Goal: Task Accomplishment & Management: Use online tool/utility

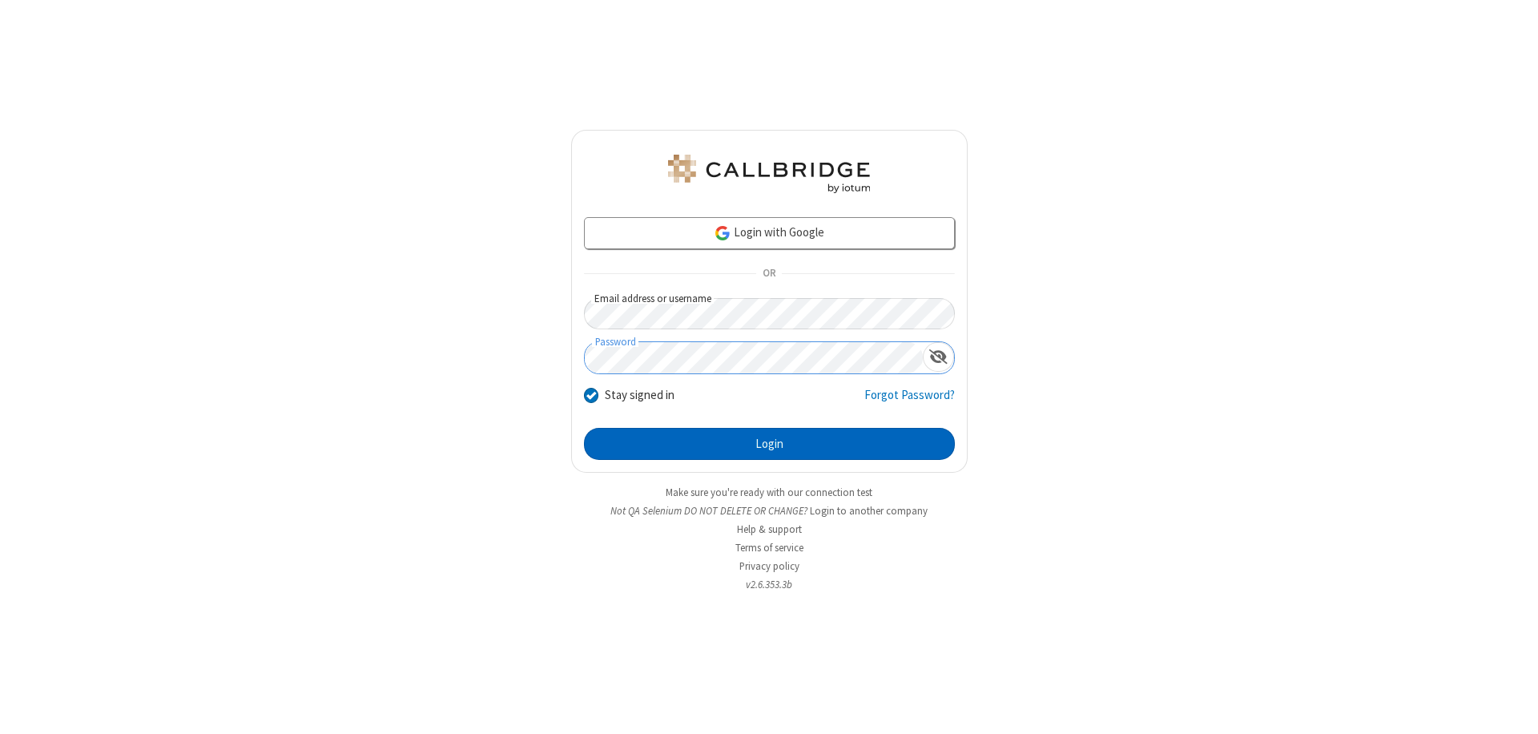
click at [769, 444] on button "Login" at bounding box center [769, 444] width 371 height 32
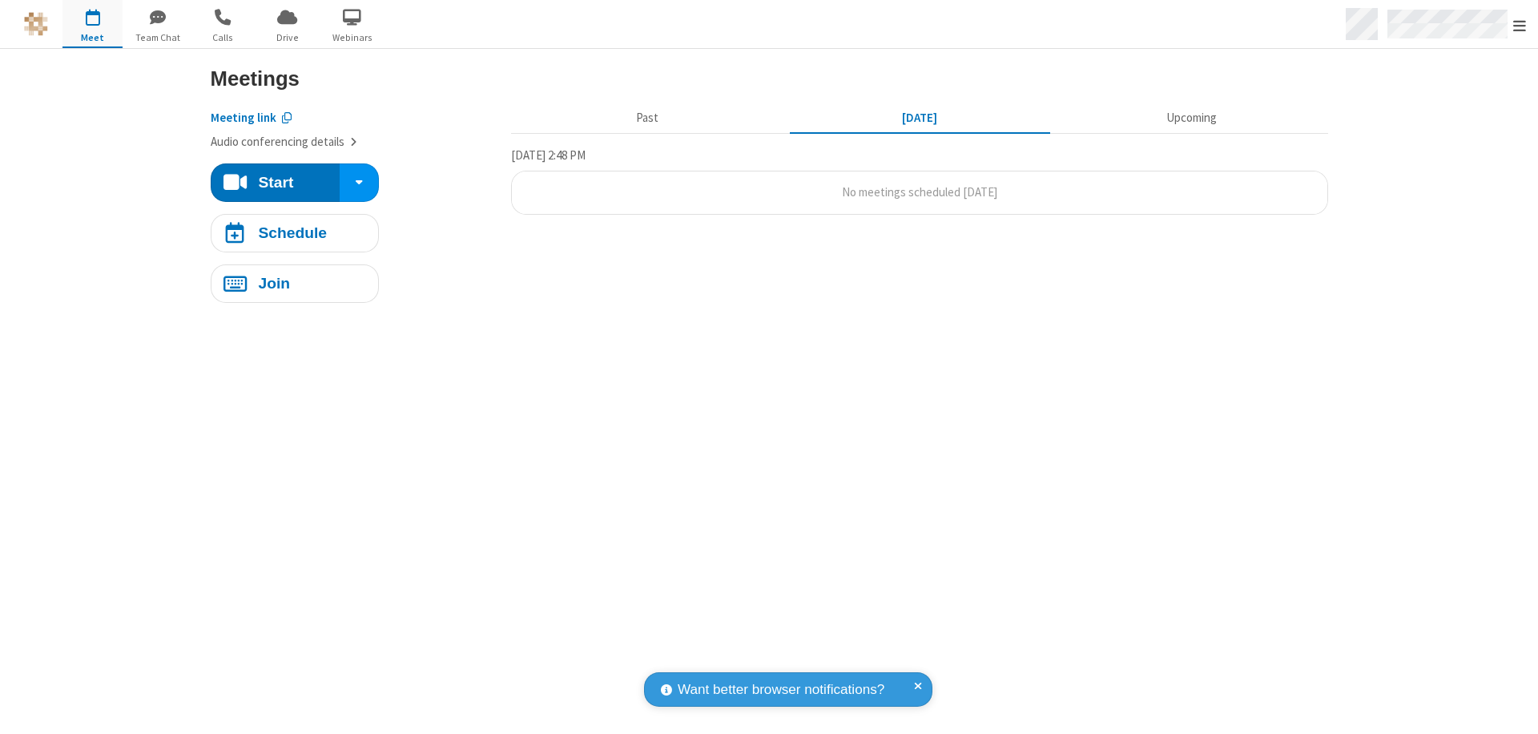
click at [1520, 25] on span "Open menu" at bounding box center [1519, 26] width 13 height 16
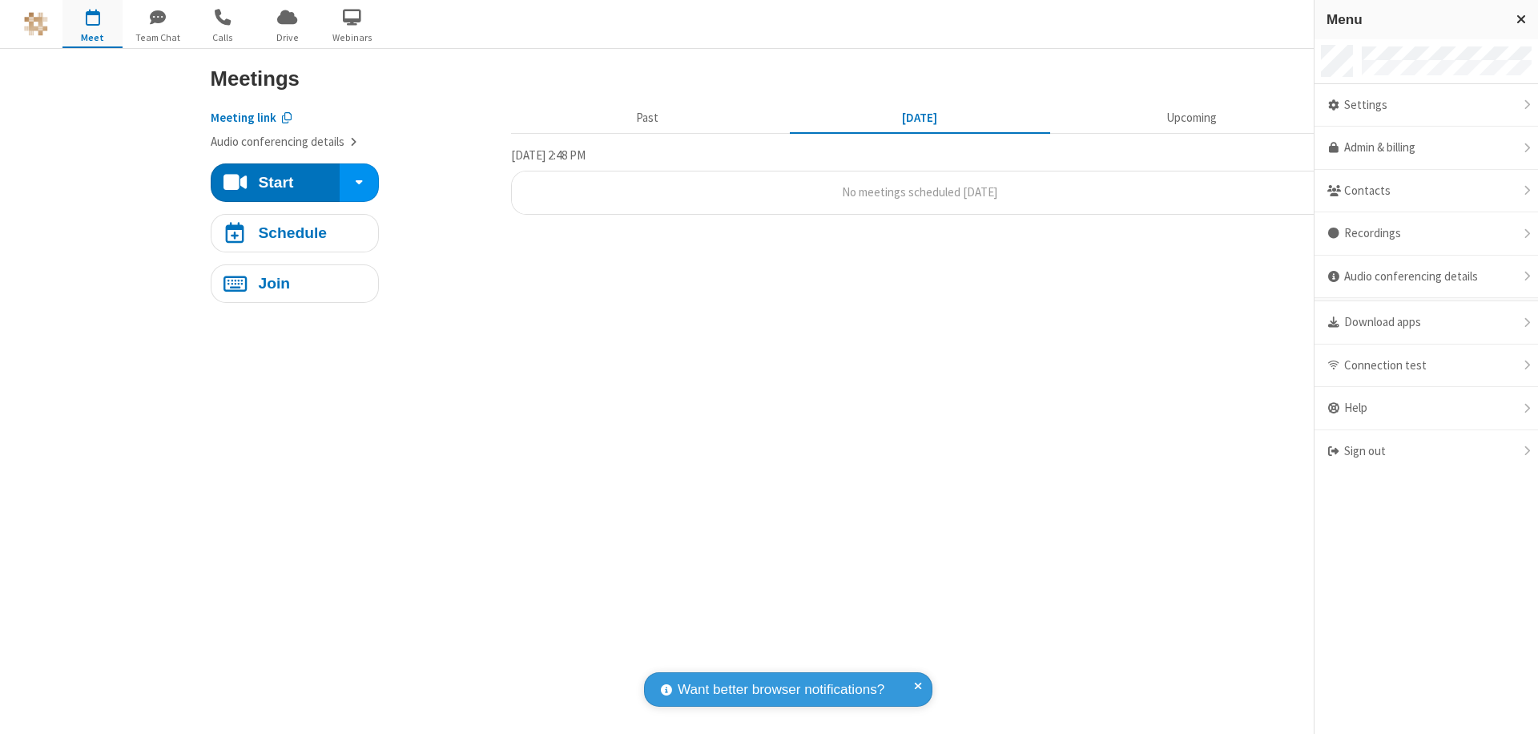
click at [92, 23] on span "button" at bounding box center [92, 16] width 60 height 27
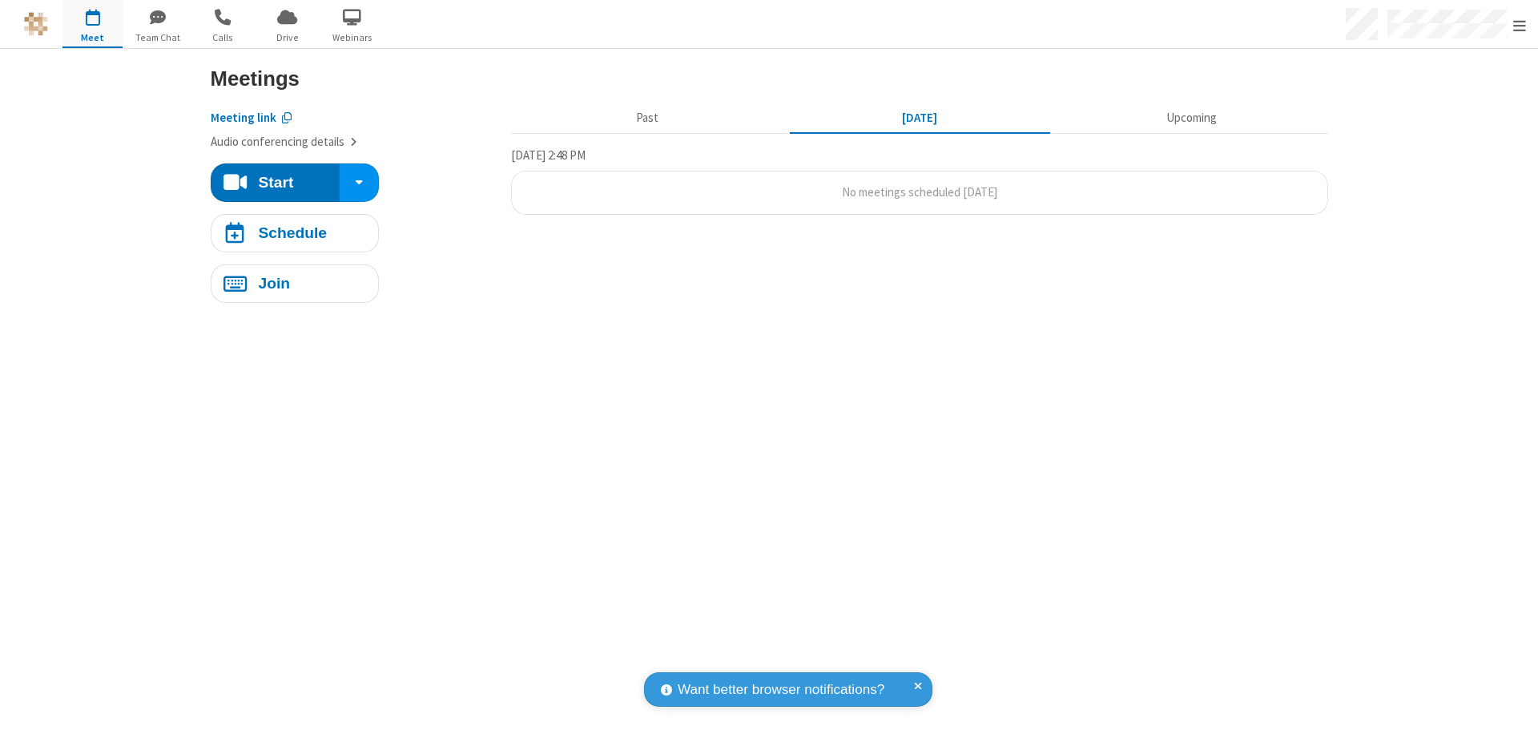
click at [92, 23] on span "button" at bounding box center [92, 16] width 60 height 27
click at [294, 232] on h4 "Schedule" at bounding box center [292, 232] width 69 height 15
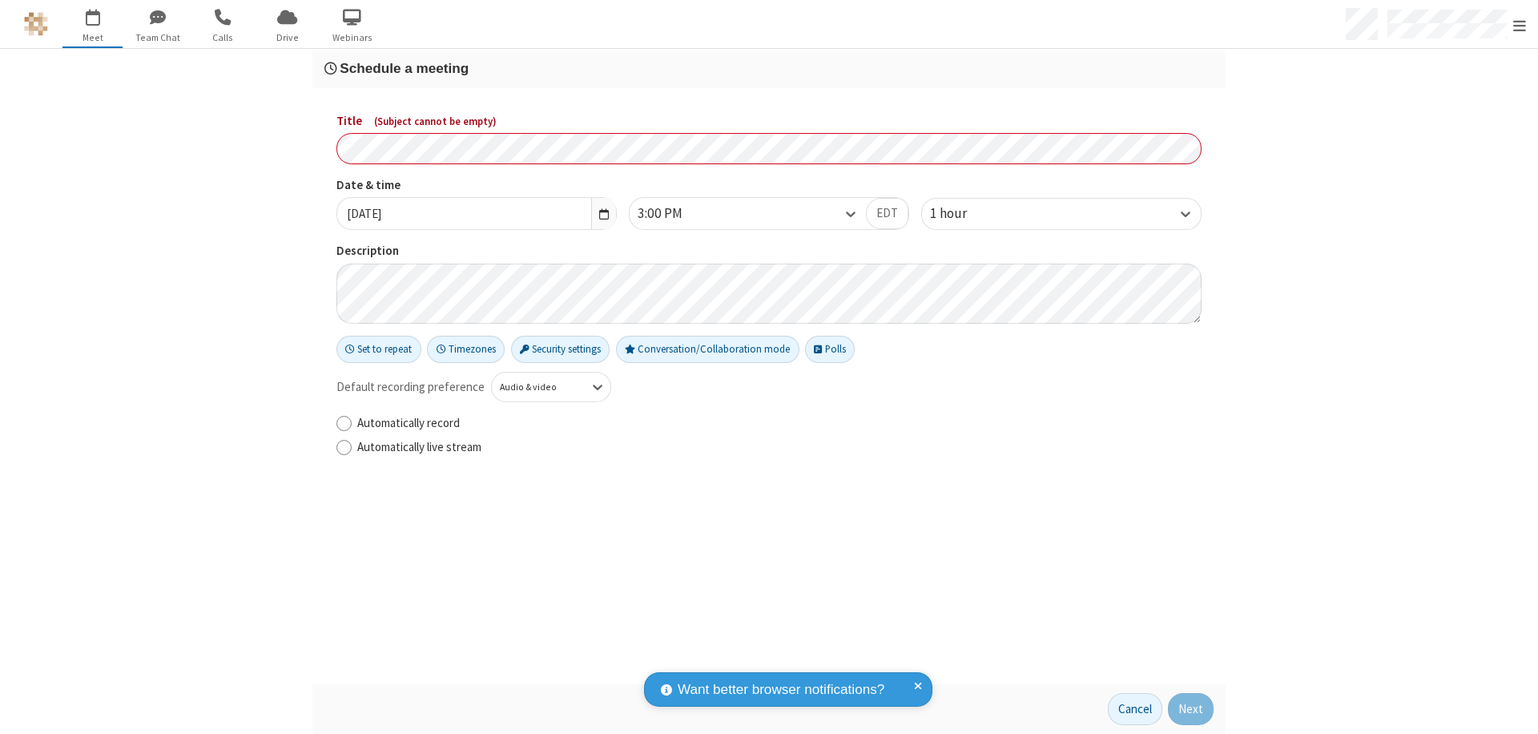
click at [769, 68] on h3 "Schedule a meeting" at bounding box center [768, 68] width 889 height 15
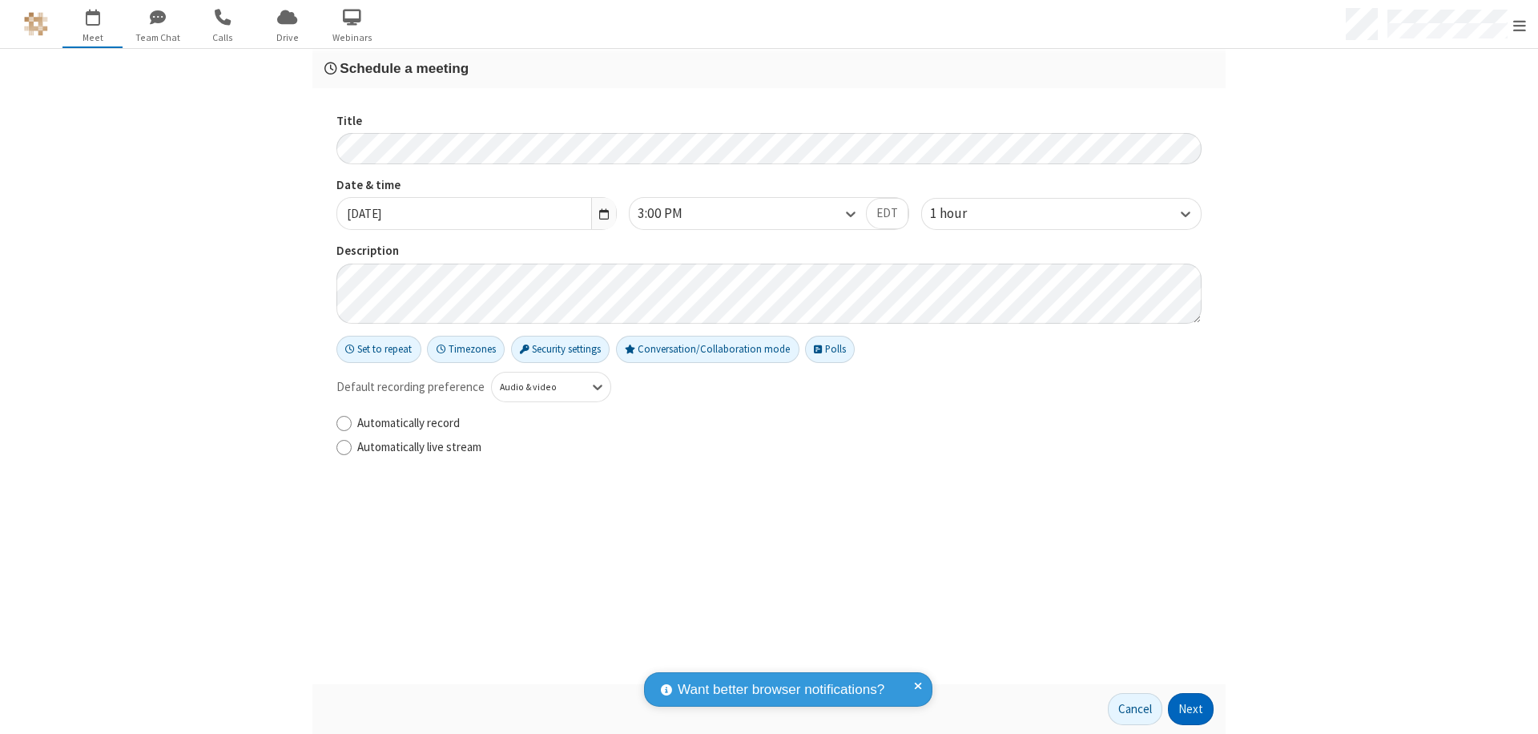
click at [1191, 709] on button "Next" at bounding box center [1191, 709] width 46 height 32
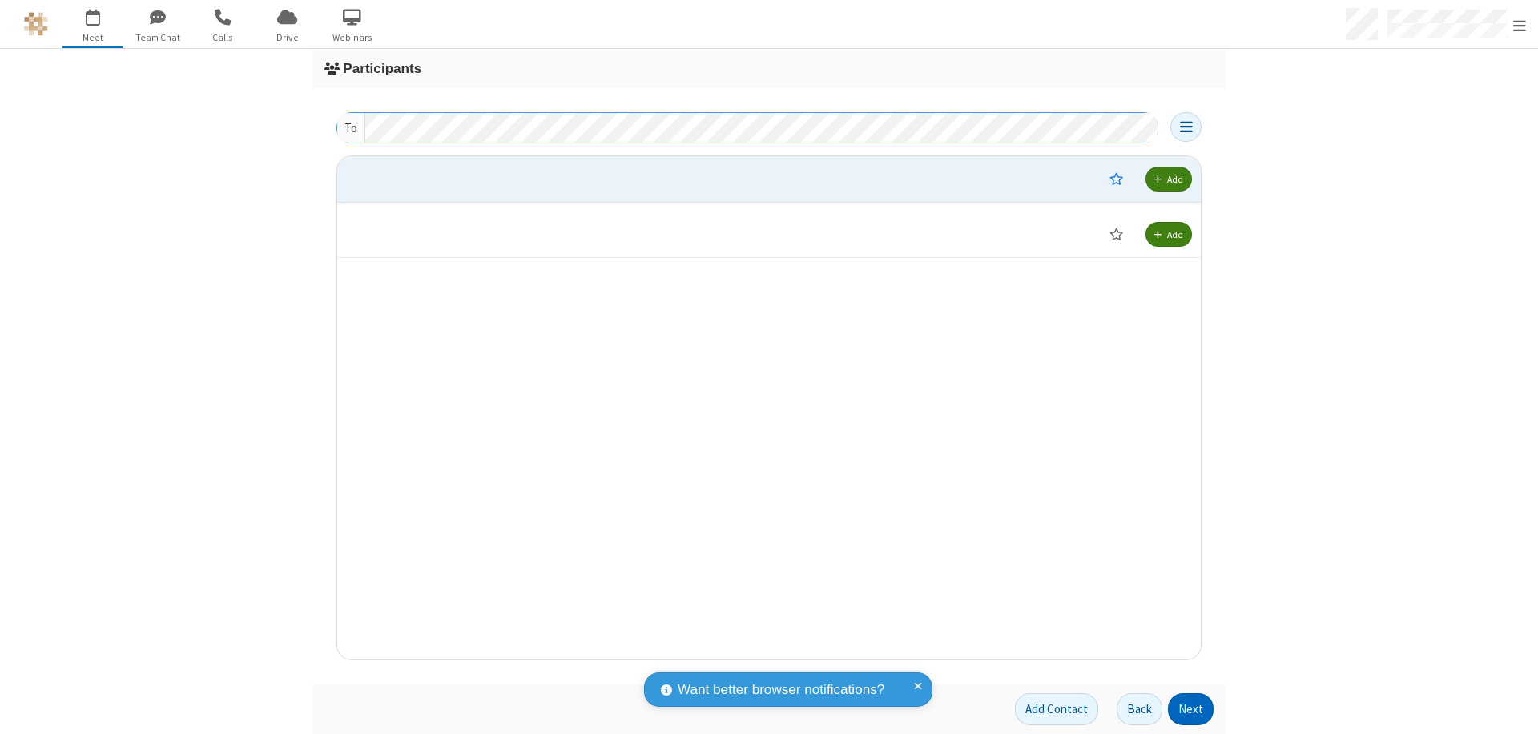
click at [1191, 709] on button "Next" at bounding box center [1191, 709] width 46 height 32
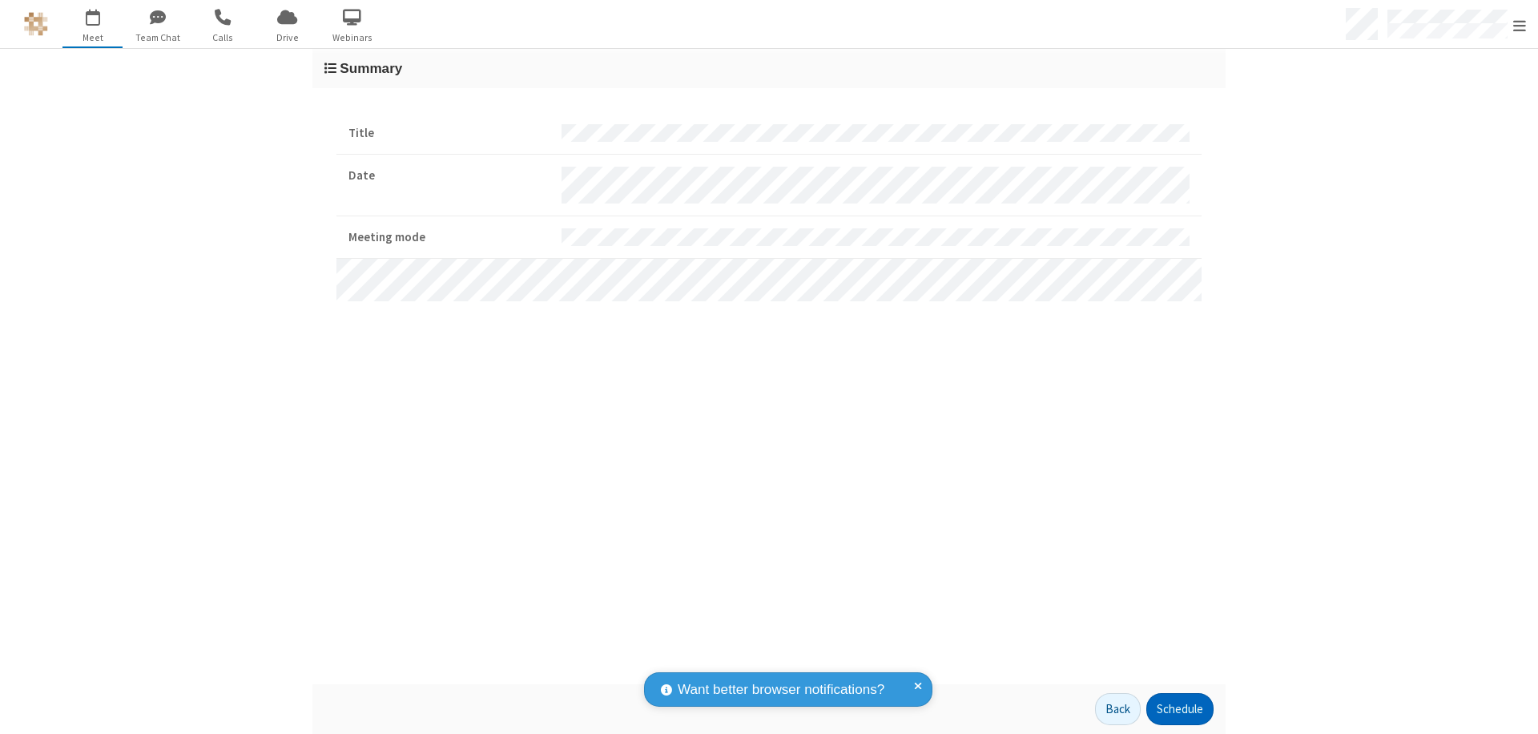
click at [1179, 709] on button "Schedule" at bounding box center [1179, 709] width 67 height 32
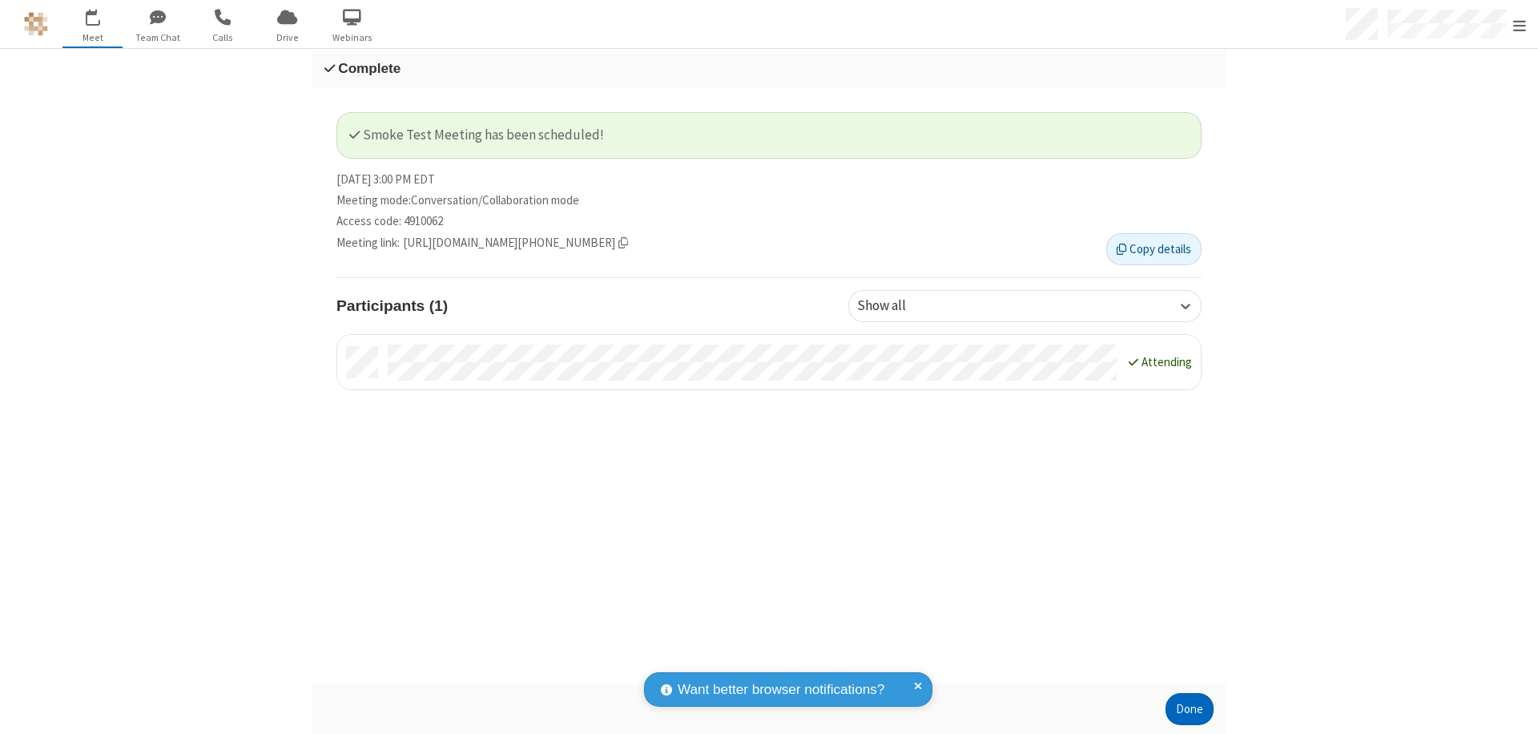
click at [1190, 709] on button "Done" at bounding box center [1189, 709] width 48 height 32
